Goal: Communication & Community: Answer question/provide support

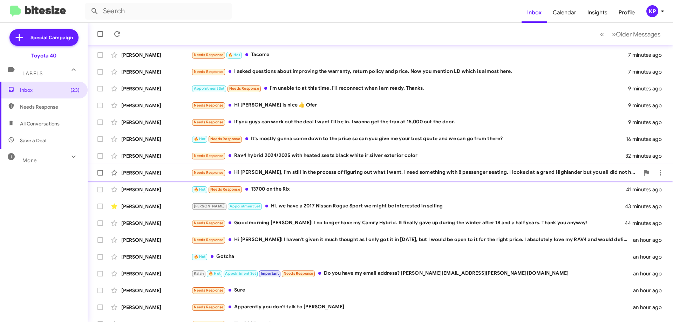
scroll to position [85, 0]
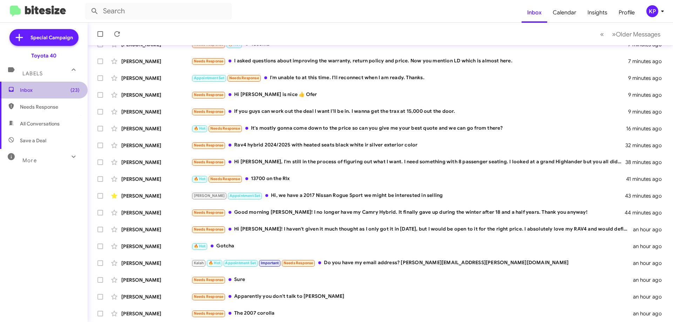
click at [62, 88] on span "Inbox (23)" at bounding box center [50, 90] width 60 height 7
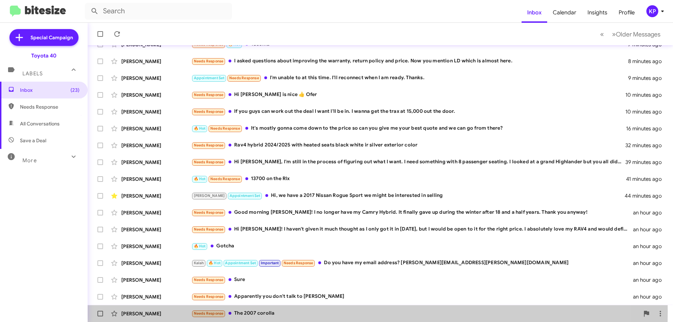
click at [293, 312] on div "Needs Response The 2007 corolla" at bounding box center [415, 314] width 448 height 8
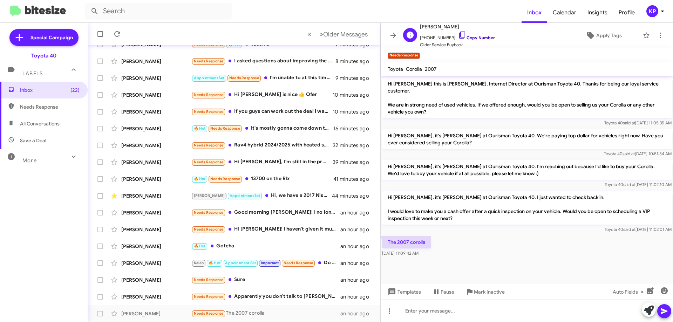
click at [474, 37] on link "Copy Number" at bounding box center [476, 37] width 37 height 5
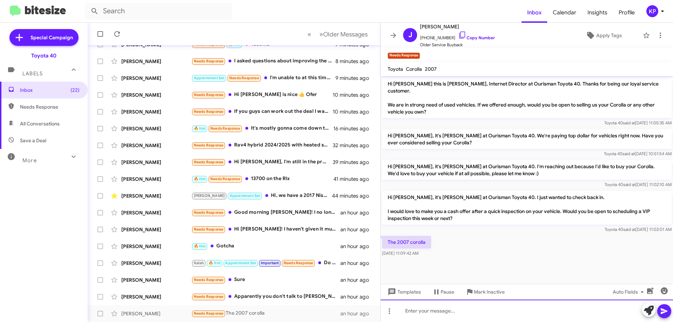
click at [476, 311] on div at bounding box center [527, 311] width 292 height 22
paste div
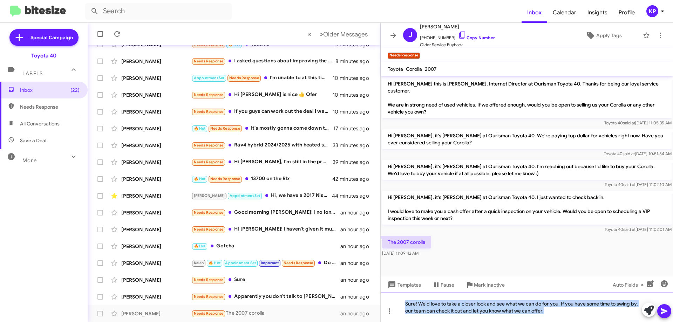
drag, startPoint x: 553, startPoint y: 312, endPoint x: 382, endPoint y: 301, distance: 170.7
click at [382, 301] on div "Sure! We'd love to take a closer look and see what we can do for you. If you ha…" at bounding box center [527, 307] width 292 height 29
click at [547, 310] on div "Sure! We'd love to take a closer look and see what we can do for you. If you ha…" at bounding box center [527, 307] width 292 height 29
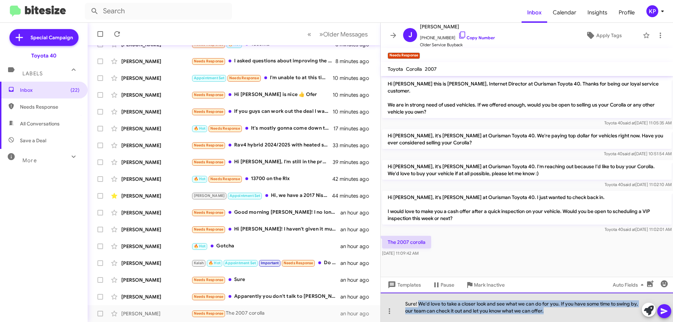
drag, startPoint x: 556, startPoint y: 313, endPoint x: 418, endPoint y: 300, distance: 138.4
click at [418, 300] on div "Sure! We'd love to take a closer look and see what we can do for you. If you ha…" at bounding box center [527, 307] width 292 height 29
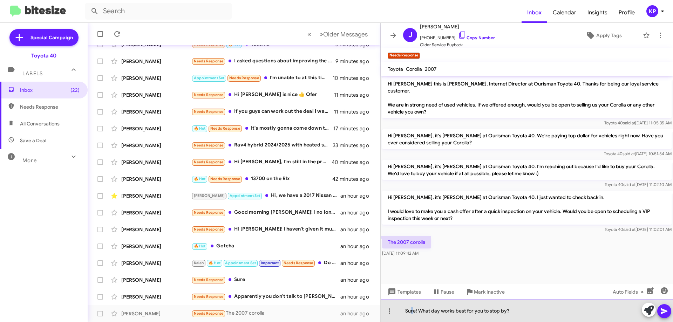
drag, startPoint x: 414, startPoint y: 311, endPoint x: 410, endPoint y: 311, distance: 3.9
click at [410, 311] on div "Sure! What day works best for you to stop by?" at bounding box center [527, 311] width 292 height 22
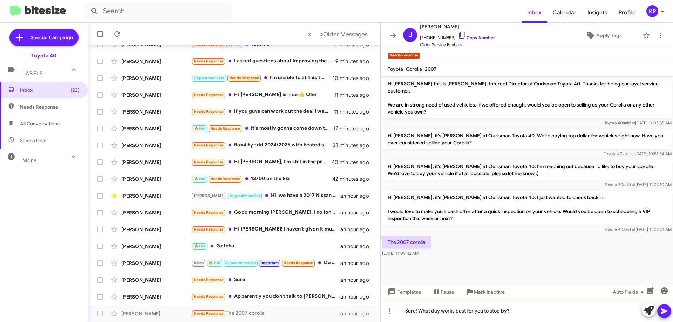
click at [417, 311] on div "Sure! What day works best for you to stop by?" at bounding box center [527, 311] width 292 height 22
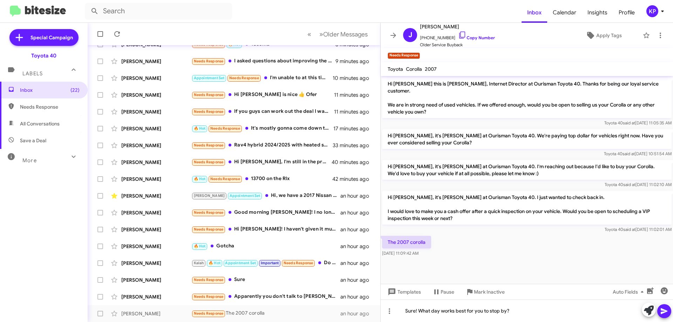
click at [664, 313] on icon at bounding box center [664, 312] width 7 height 6
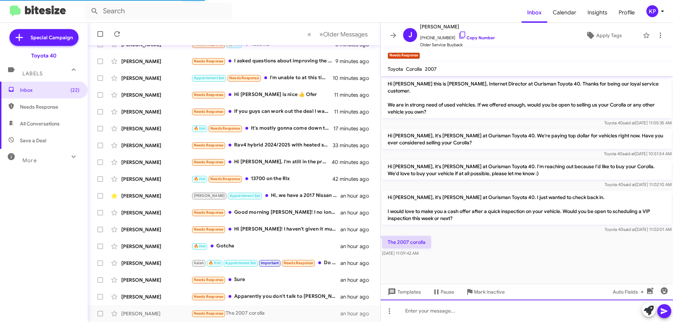
scroll to position [2, 0]
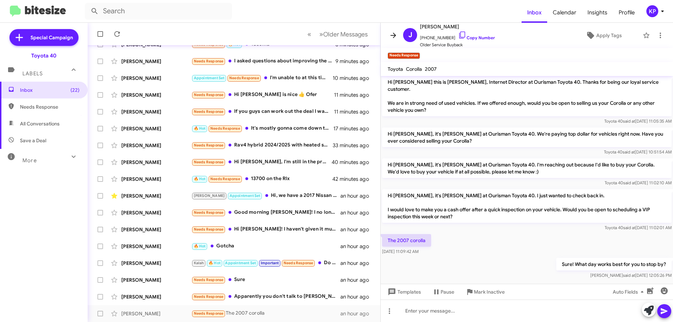
click at [391, 38] on icon at bounding box center [393, 35] width 8 height 8
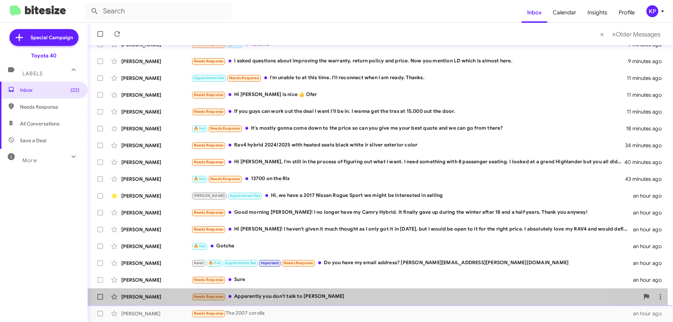
click at [327, 298] on div "Needs Response Apparently you don't talk to Omar" at bounding box center [415, 297] width 448 height 8
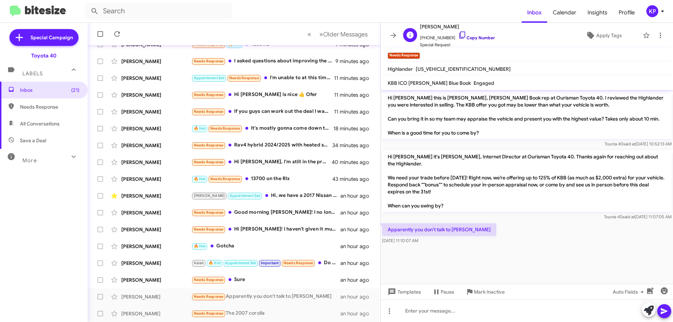
click at [478, 37] on link "Copy Number" at bounding box center [476, 37] width 37 height 5
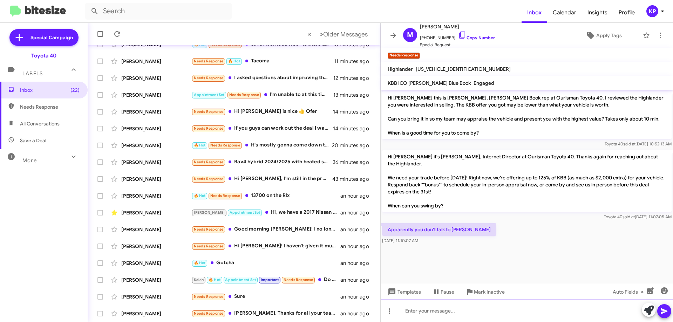
click at [455, 313] on div at bounding box center [527, 311] width 292 height 22
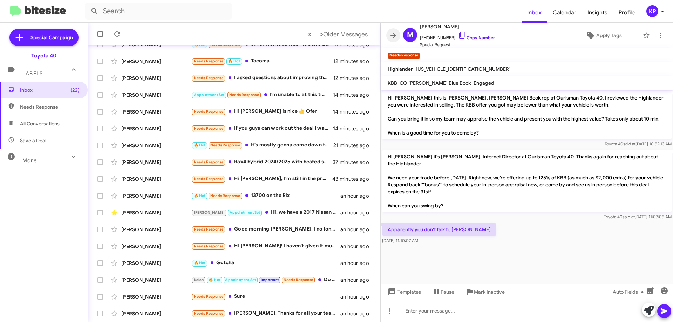
click at [395, 35] on icon at bounding box center [394, 35] width 6 height 5
